Goal: Task Accomplishment & Management: Use online tool/utility

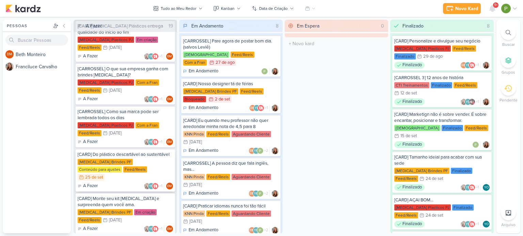
scroll to position [584, 0]
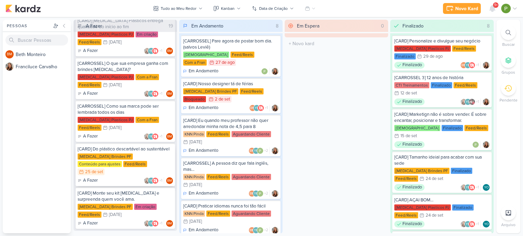
click at [103, 170] on div "25 de set" at bounding box center [94, 172] width 18 height 4
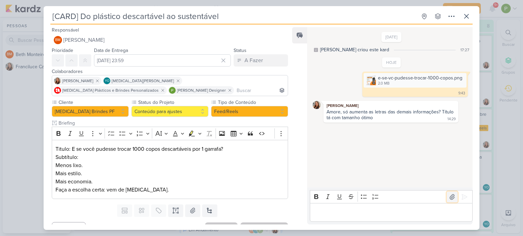
click at [448, 197] on icon at bounding box center [451, 197] width 7 height 7
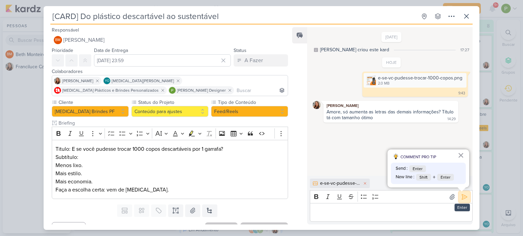
click at [462, 197] on icon at bounding box center [464, 197] width 5 height 5
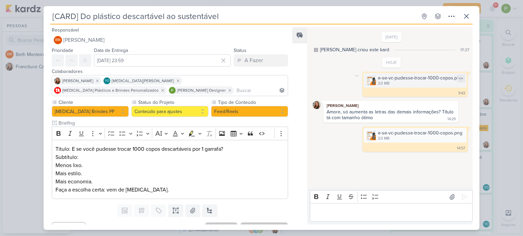
click at [366, 80] on img at bounding box center [371, 81] width 10 height 10
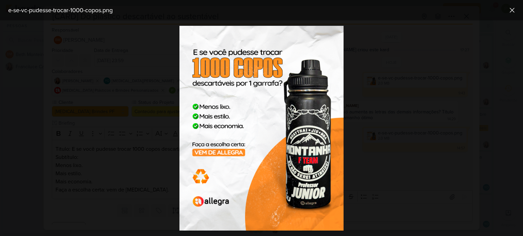
click at [366, 80] on div at bounding box center [261, 128] width 523 height 216
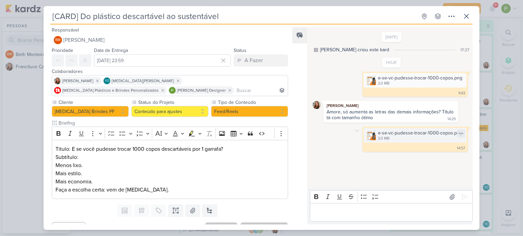
click at [370, 134] on img at bounding box center [371, 136] width 10 height 10
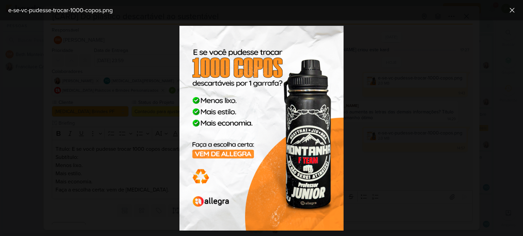
click at [370, 134] on div at bounding box center [261, 128] width 523 height 216
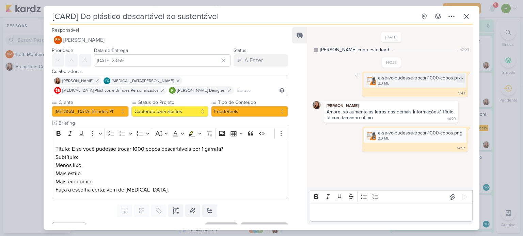
click at [371, 80] on img at bounding box center [371, 81] width 10 height 10
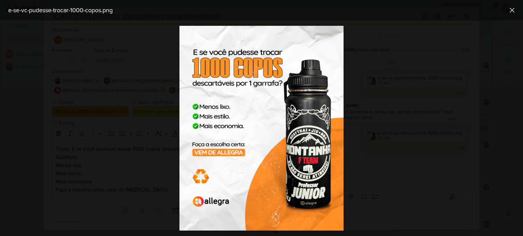
click at [371, 81] on div at bounding box center [261, 128] width 523 height 216
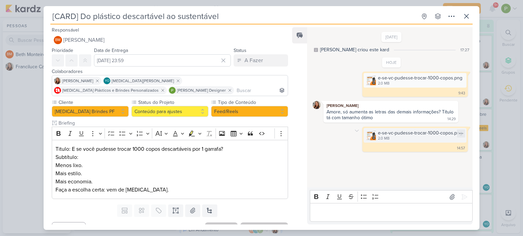
click at [363, 133] on div "e-se-vc-pudesse-trocar-1000-copos.png 2.0 MB" at bounding box center [414, 135] width 103 height 15
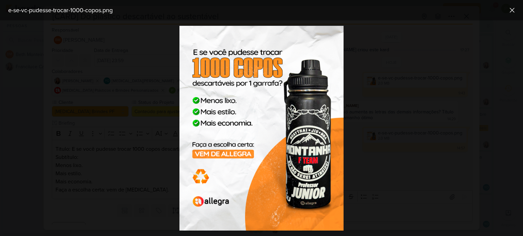
click at [363, 137] on div at bounding box center [261, 128] width 523 height 216
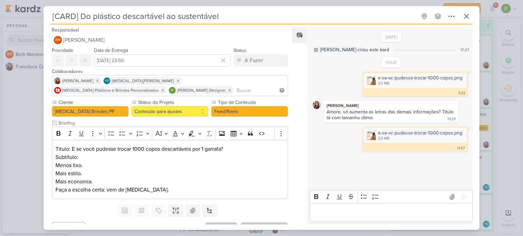
click at [358, 212] on p "Editor editing area: main" at bounding box center [390, 213] width 155 height 8
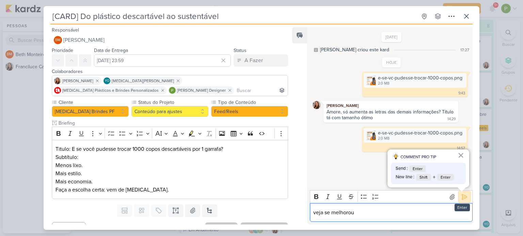
click at [465, 196] on button at bounding box center [464, 197] width 11 height 11
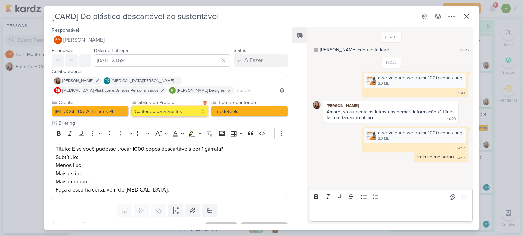
click at [194, 112] on button "Conteúdo para ajustes" at bounding box center [169, 111] width 77 height 11
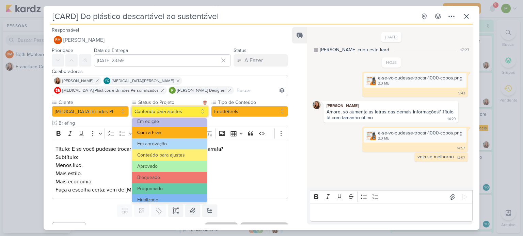
scroll to position [77, 0]
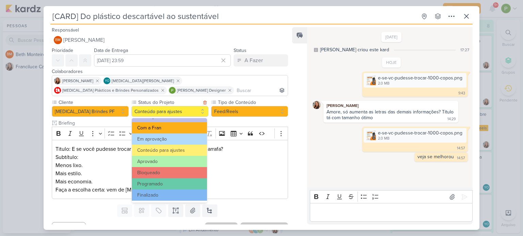
click at [180, 126] on button "Com a Fran" at bounding box center [169, 127] width 75 height 11
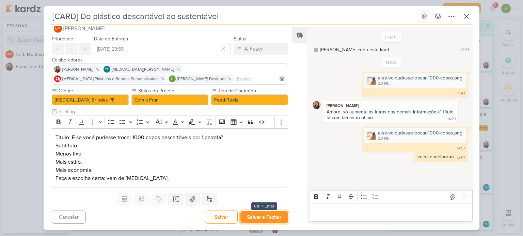
click at [266, 220] on button "Salvar e Fechar" at bounding box center [264, 217] width 48 height 13
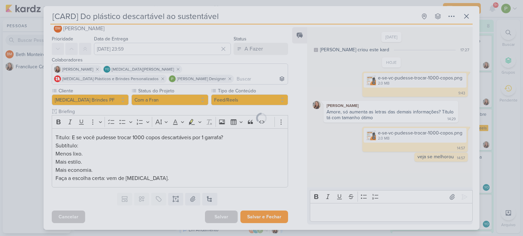
scroll to position [11, 0]
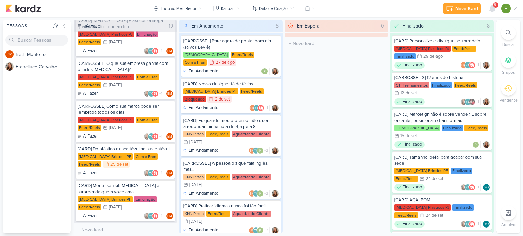
click at [328, 174] on div "Em Espera 0 O título do kard deve ter menos que 100 caracteres" at bounding box center [335, 127] width 103 height 214
